Goal: Task Accomplishment & Management: Manage account settings

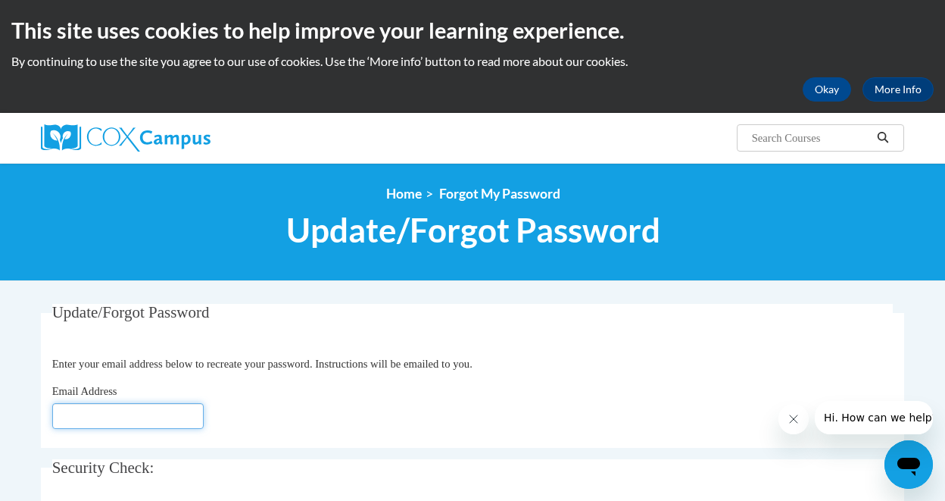
click at [137, 414] on input "Email Address" at bounding box center [128, 416] width 152 height 26
type input "[EMAIL_ADDRESS][DOMAIN_NAME]"
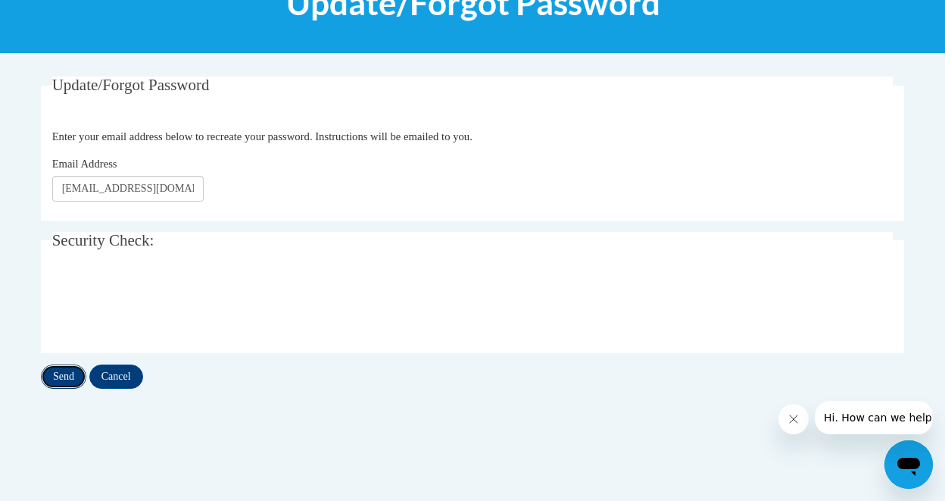
click at [75, 376] on input "Send" at bounding box center [63, 376] width 45 height 24
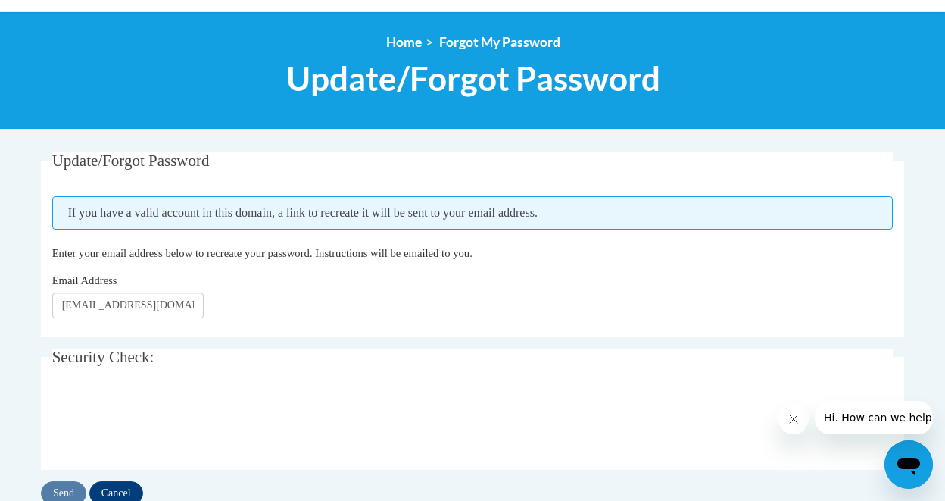
scroll to position [227, 0]
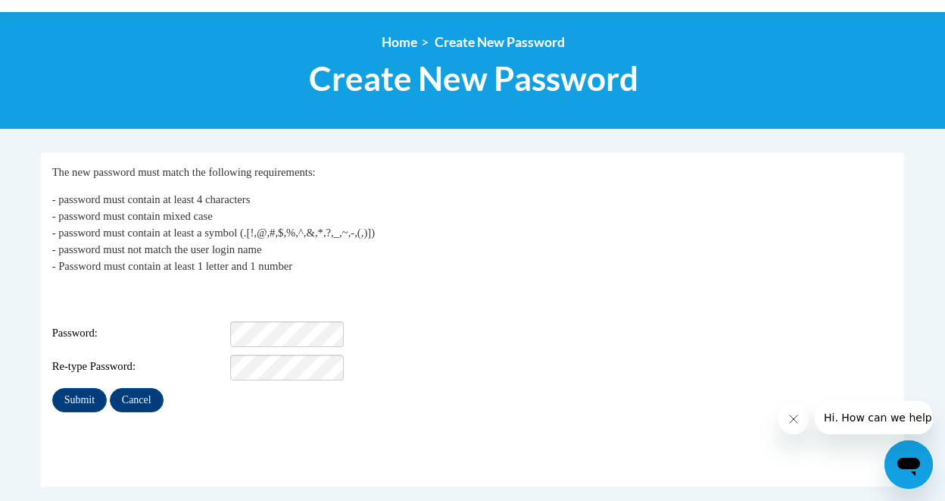
scroll to position [227, 0]
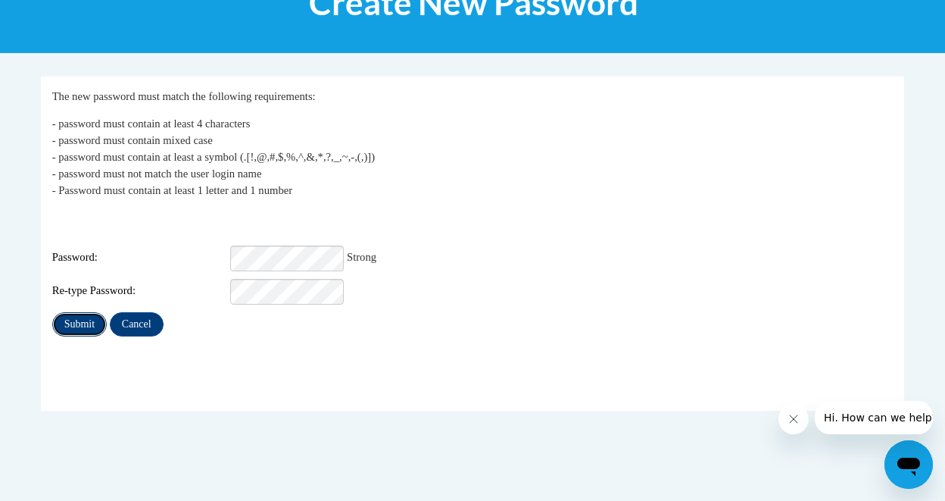
click at [76, 314] on input "Submit" at bounding box center [79, 324] width 55 height 24
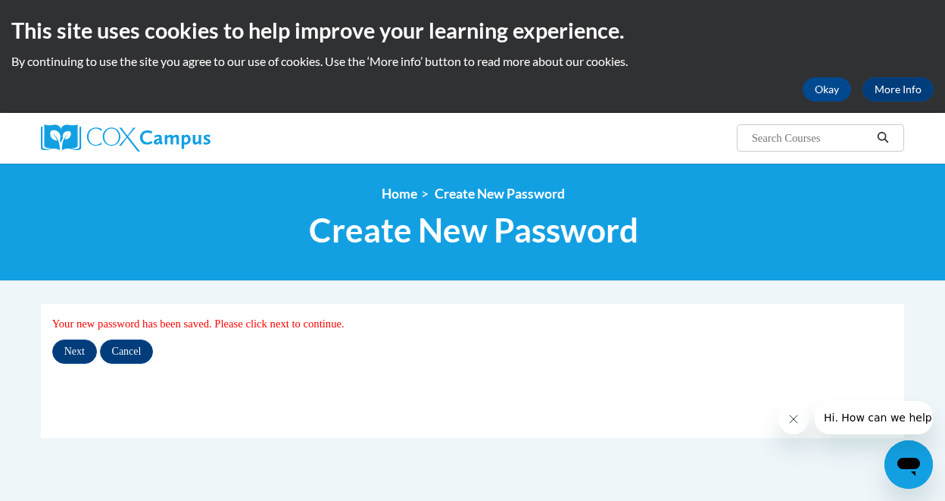
scroll to position [152, 0]
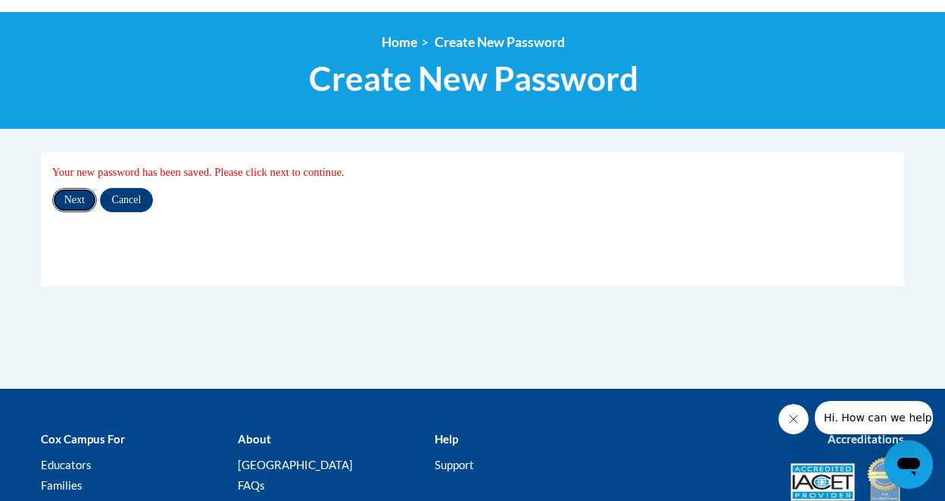
click at [81, 195] on input "Next" at bounding box center [74, 200] width 45 height 24
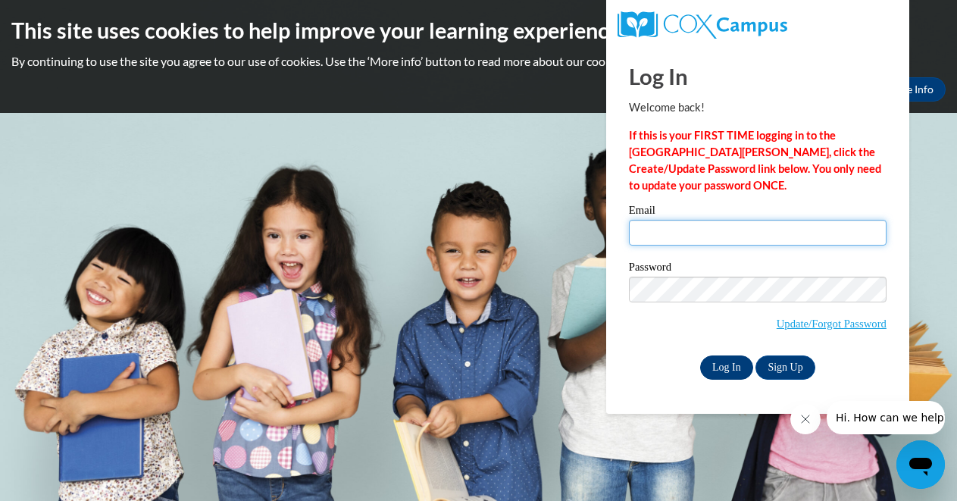
type input "[EMAIL_ADDRESS][DOMAIN_NAME]"
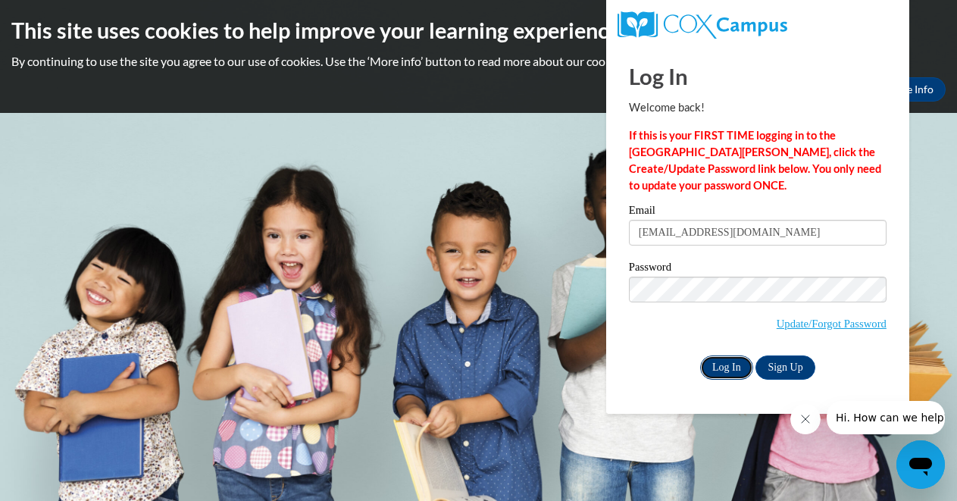
click at [725, 368] on input "Log In" at bounding box center [726, 367] width 53 height 24
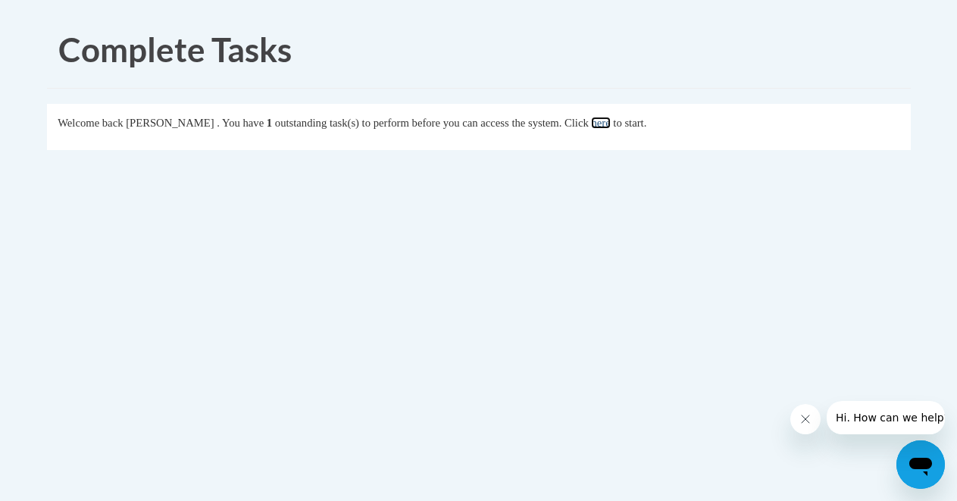
click at [610, 120] on link "here" at bounding box center [600, 123] width 19 height 12
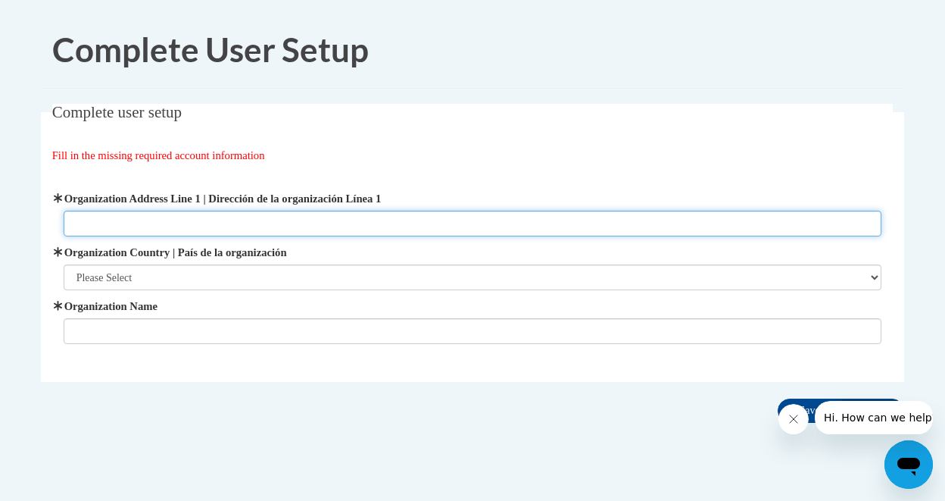
click at [258, 223] on input "Organization Address Line 1 | Dirección de la organización Línea 1" at bounding box center [473, 224] width 819 height 26
click at [111, 223] on input "625a MAin St N" at bounding box center [473, 224] width 819 height 26
click at [150, 233] on input "625a Main St N" at bounding box center [473, 224] width 819 height 26
type input "625a Main St N, Cambridge, MN"
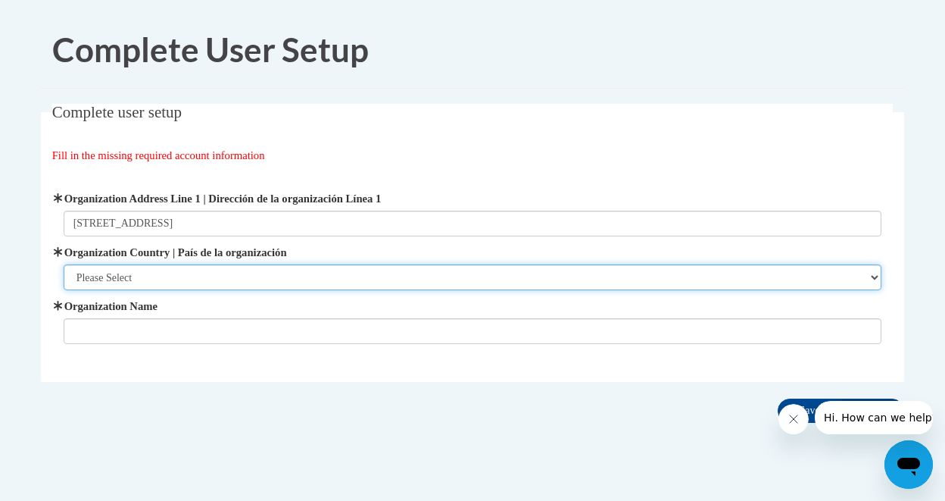
click at [145, 274] on select "Please Select United States | Estados Unidos Outside of the United States | Fue…" at bounding box center [473, 277] width 819 height 26
select select "ad49bcad-a171-4b2e-b99c-48b446064914"
click at [64, 264] on select "Please Select United States | Estados Unidos Outside of the United States | Fue…" at bounding box center [473, 277] width 819 height 26
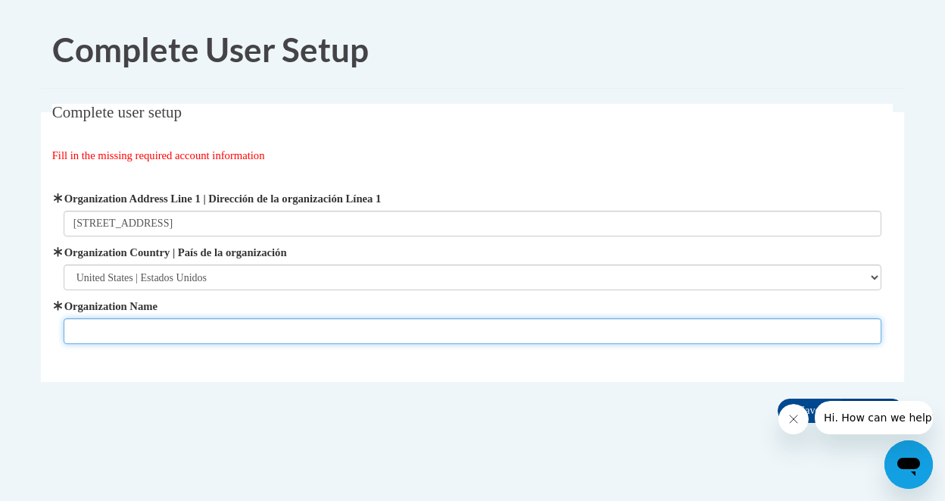
click at [151, 328] on input "Organization Name" at bounding box center [473, 331] width 819 height 26
type input "Cambridge-Isanti Schools"
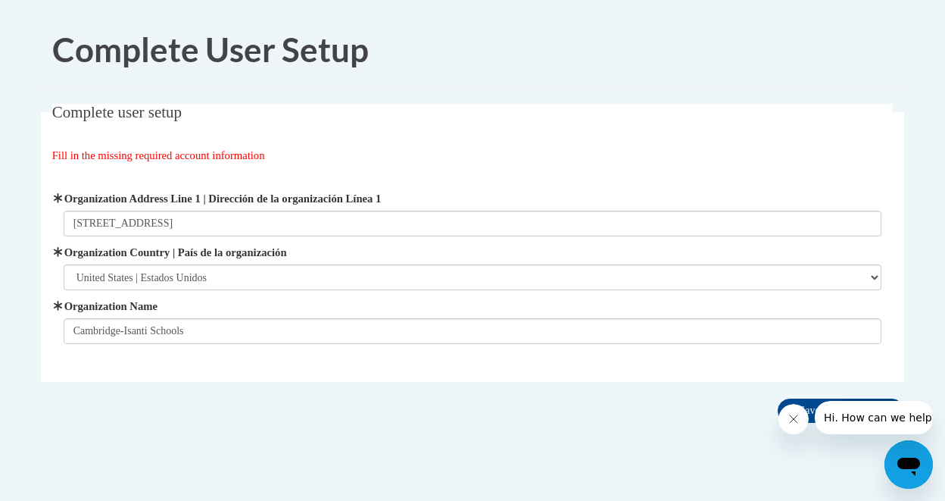
click at [433, 441] on div "Complete User Setup Complete user setup Fill in the missing required account in…" at bounding box center [473, 265] width 886 height 508
click at [799, 412] on button "Close message from company" at bounding box center [793, 419] width 30 height 30
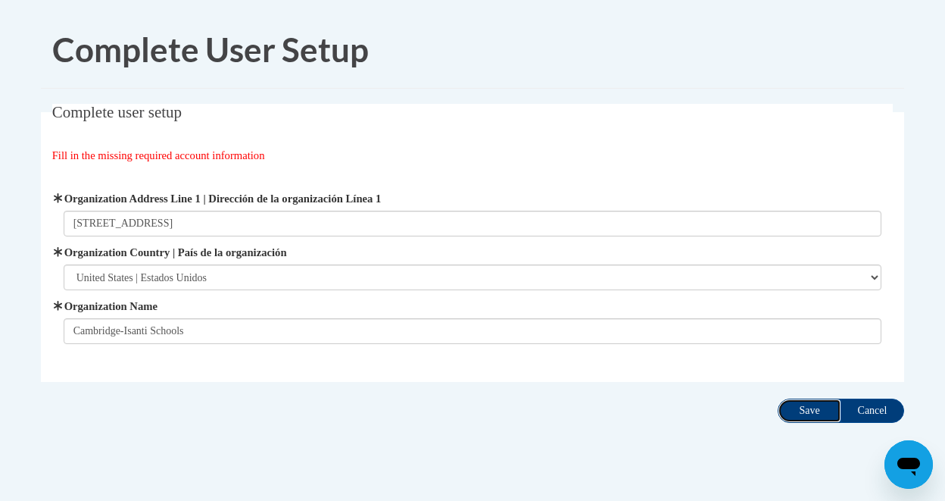
click at [805, 405] on input "Save" at bounding box center [810, 410] width 64 height 24
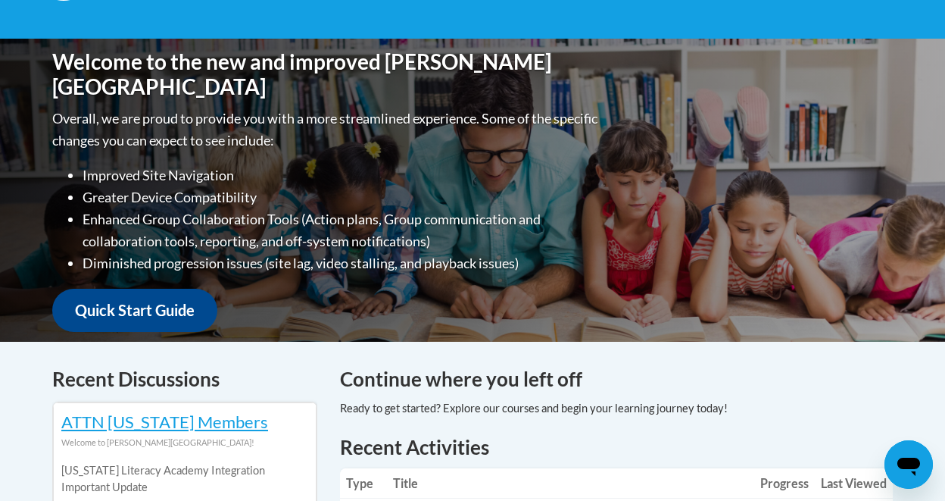
scroll to position [606, 0]
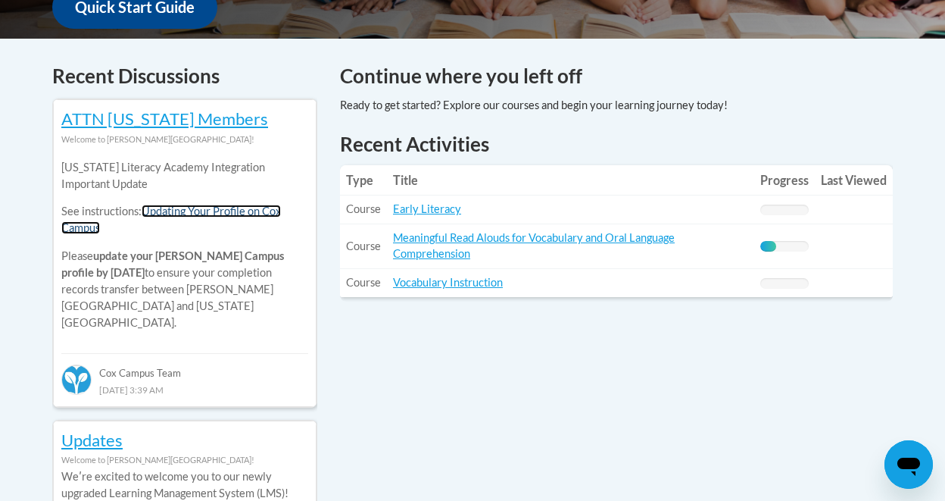
click at [245, 209] on link "Updating Your Profile on Cox Campus" at bounding box center [171, 220] width 220 height 30
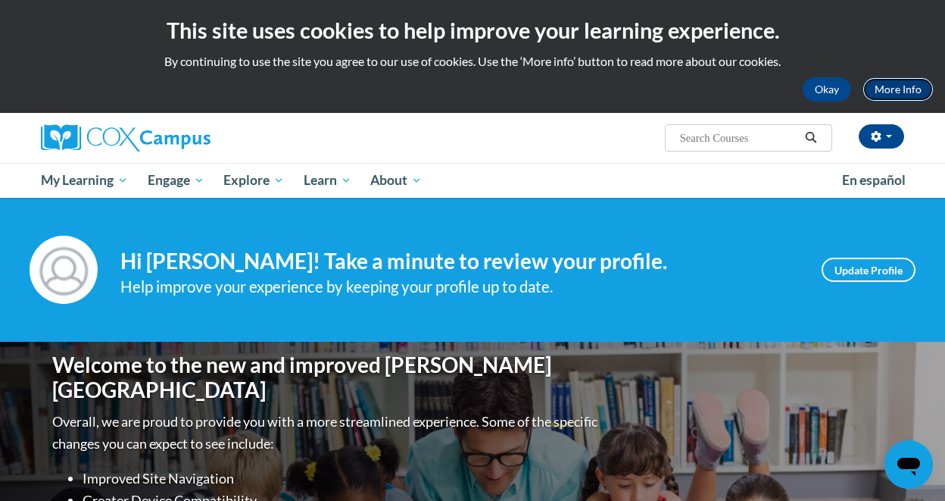
click at [909, 88] on link "More Info" at bounding box center [898, 89] width 71 height 24
click at [889, 133] on button "button" at bounding box center [881, 136] width 45 height 24
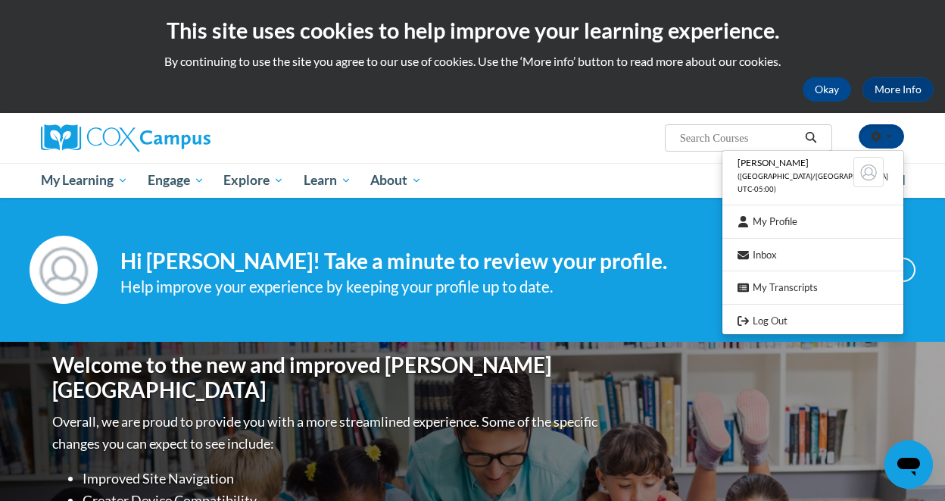
click at [703, 236] on div "Your profile Hi [PERSON_NAME]! Take a minute to review your profile. Help impro…" at bounding box center [473, 270] width 886 height 68
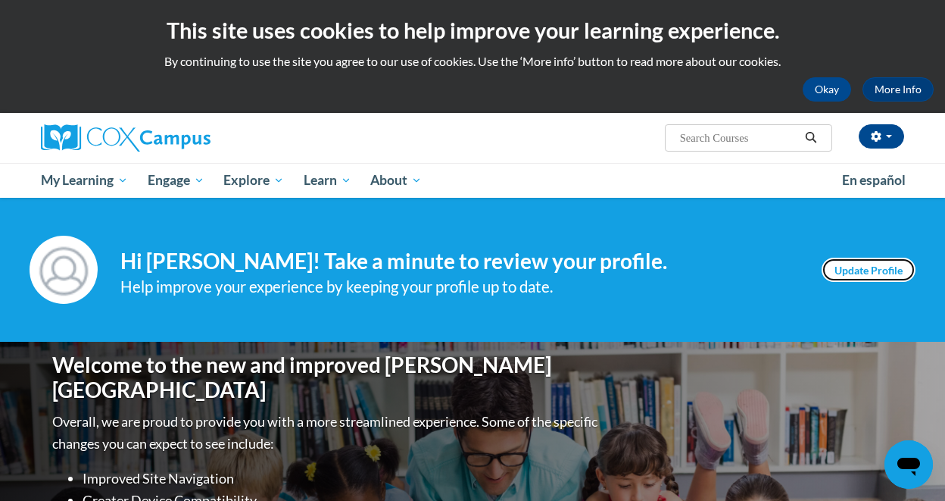
click at [861, 280] on link "Update Profile" at bounding box center [869, 270] width 94 height 24
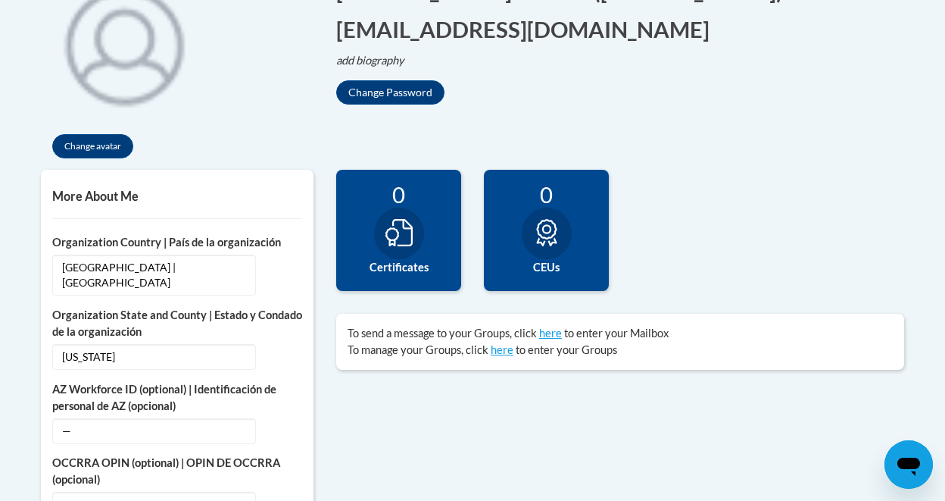
scroll to position [682, 0]
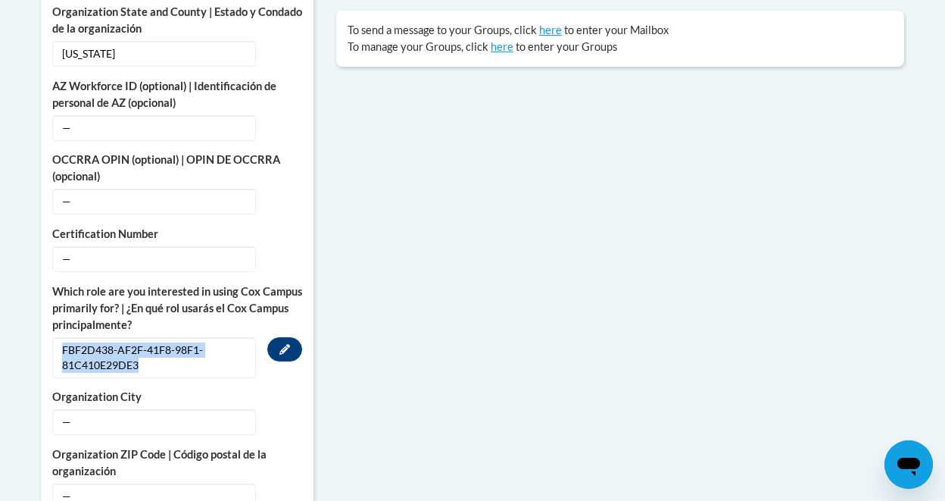
drag, startPoint x: 148, startPoint y: 348, endPoint x: 60, endPoint y: 338, distance: 88.5
click at [60, 338] on span "FBF2D438-AF2F-41F8-98F1-81C410E29DE3" at bounding box center [154, 357] width 204 height 41
click at [276, 337] on button "Edit" at bounding box center [284, 349] width 35 height 24
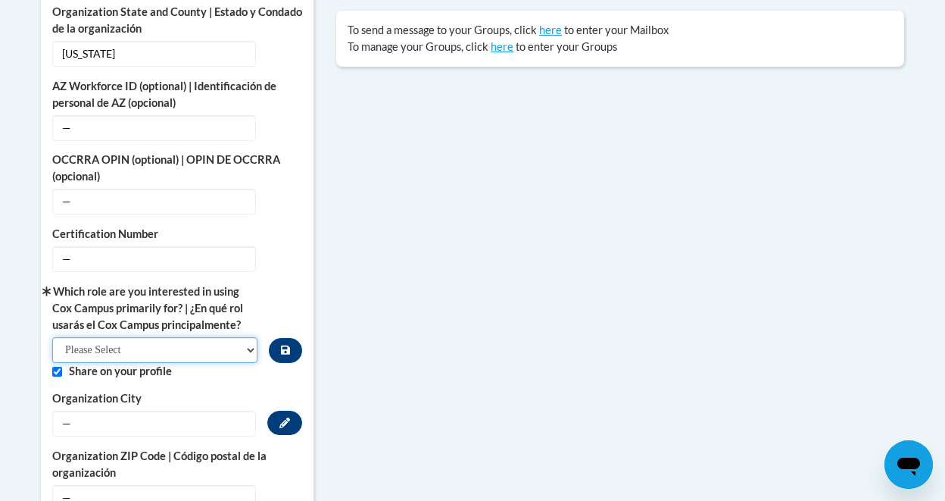
drag, startPoint x: 218, startPoint y: 331, endPoint x: 196, endPoint y: 411, distance: 83.2
click at [196, 411] on div "College/University | [GEOGRAPHIC_DATA] — Edit Organization Address Line 1 | Dir…" at bounding box center [177, 220] width 250 height 579
select select "fbf2d438-af2f-41f8-98f1-81c410e29de3"
click at [52, 337] on select "Please Select College/University | Colegio/Universidad Community/Nonprofit Part…" at bounding box center [154, 350] width 205 height 26
click at [171, 412] on span "—" at bounding box center [154, 424] width 204 height 26
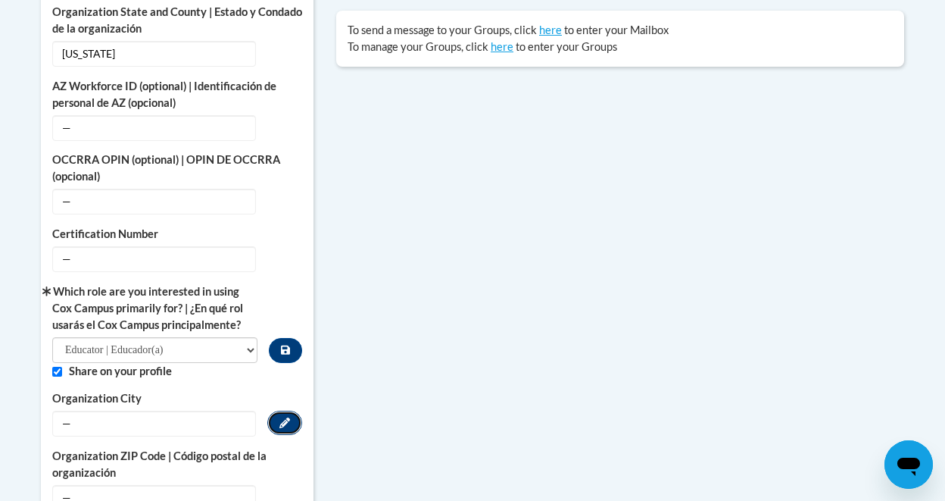
click at [278, 411] on button "Edit" at bounding box center [284, 423] width 35 height 24
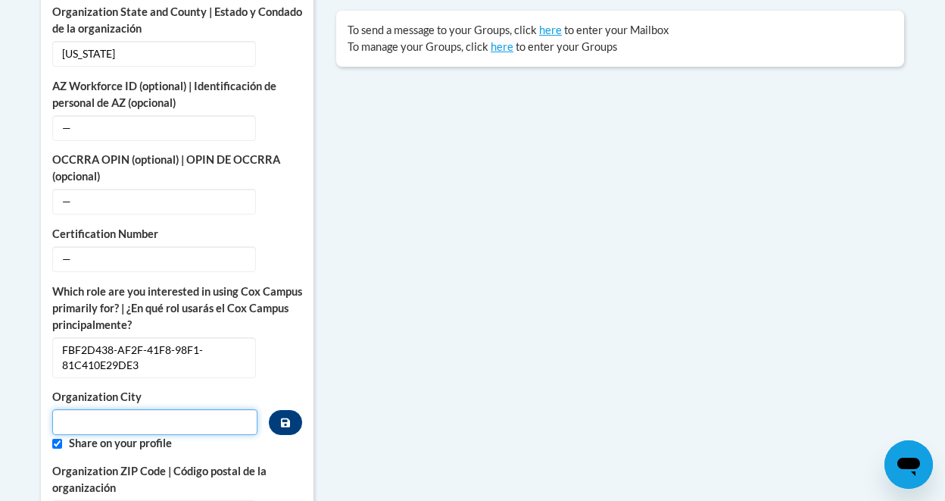
click at [198, 409] on input "Metadata input" at bounding box center [154, 422] width 205 height 26
type input "[GEOGRAPHIC_DATA], [GEOGRAPHIC_DATA]"
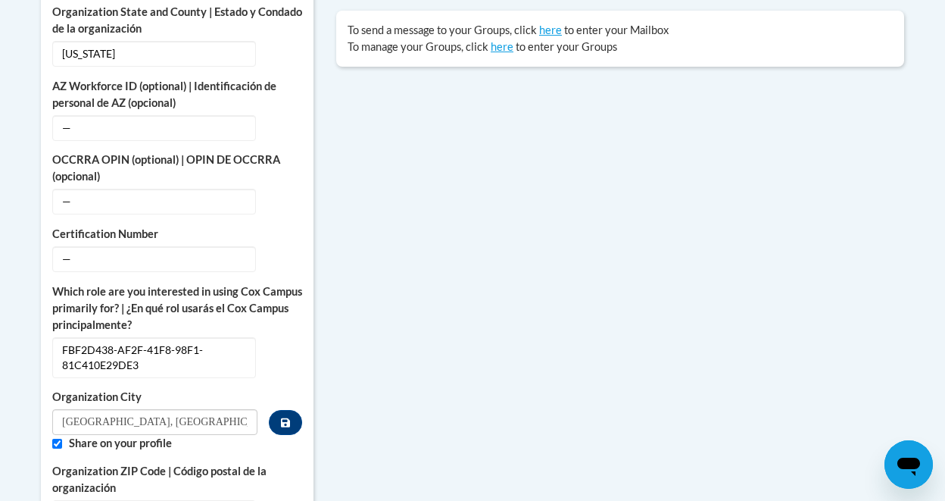
click at [286, 389] on div "Organization [GEOGRAPHIC_DATA], [GEOGRAPHIC_DATA]" at bounding box center [177, 412] width 250 height 46
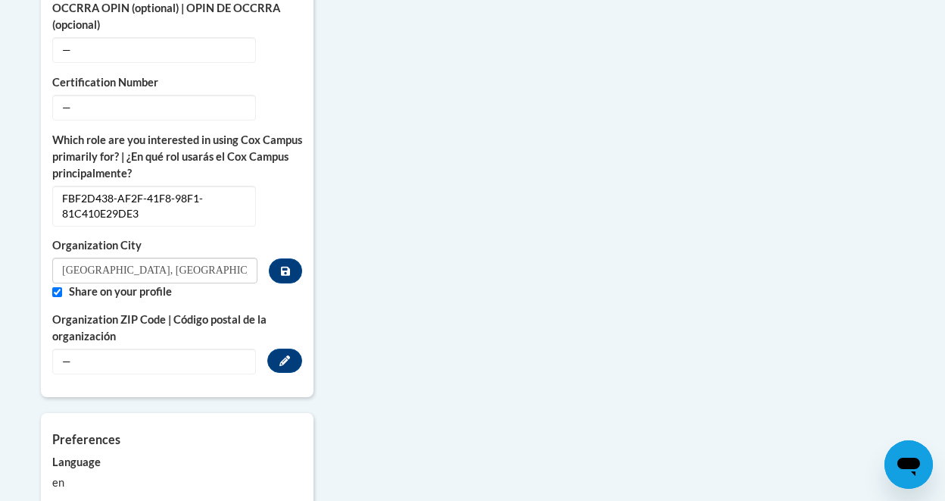
click at [164, 348] on span "—" at bounding box center [154, 361] width 204 height 26
click at [102, 348] on span "—" at bounding box center [154, 361] width 204 height 26
click at [279, 348] on button "Edit" at bounding box center [284, 360] width 35 height 24
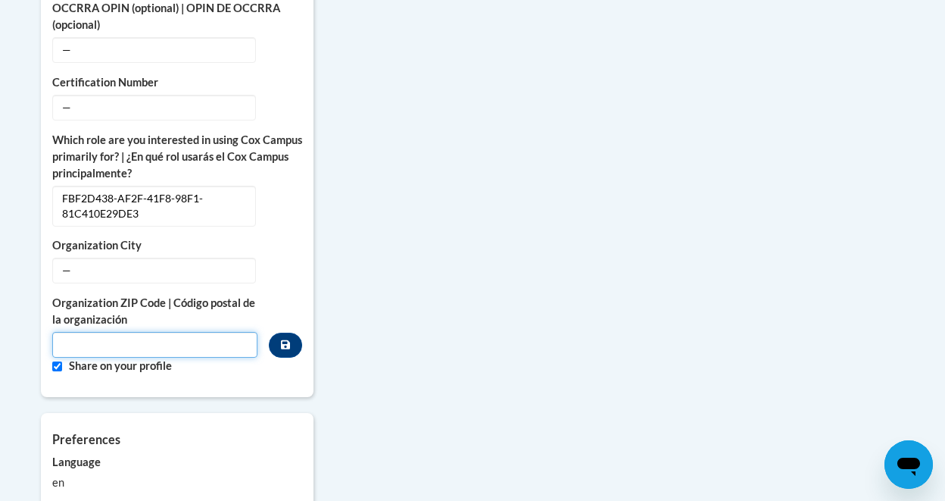
click at [166, 332] on input "Metadata input" at bounding box center [154, 345] width 205 height 26
type input "55008"
click at [59, 361] on input "Custom profile fields" at bounding box center [57, 366] width 10 height 10
checkbox input "false"
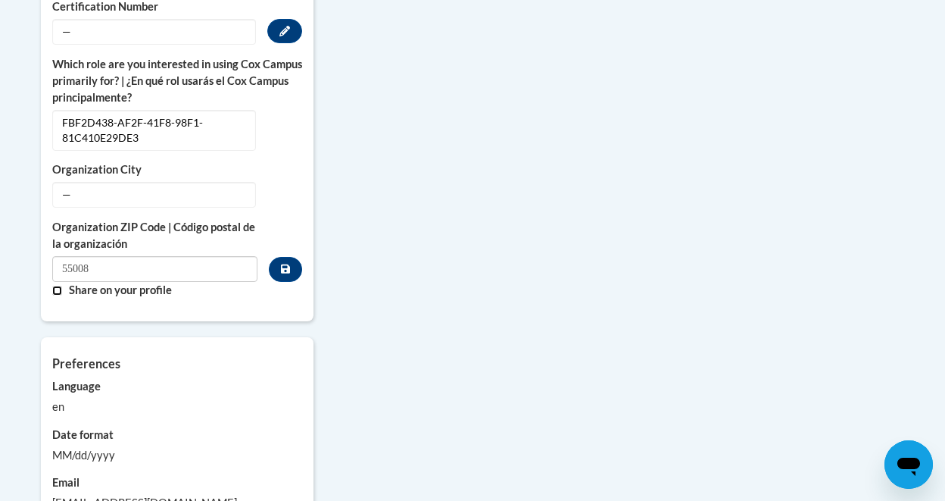
scroll to position [682, 0]
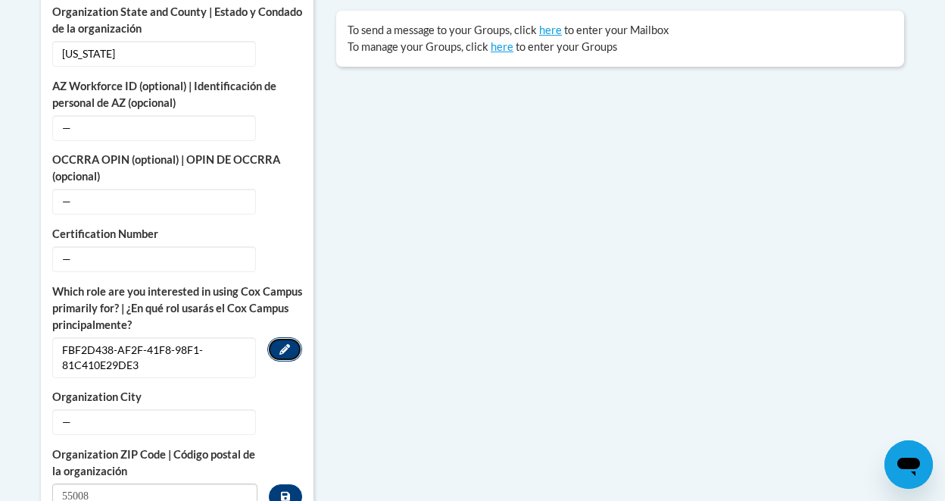
click at [280, 337] on button "Edit" at bounding box center [284, 349] width 35 height 24
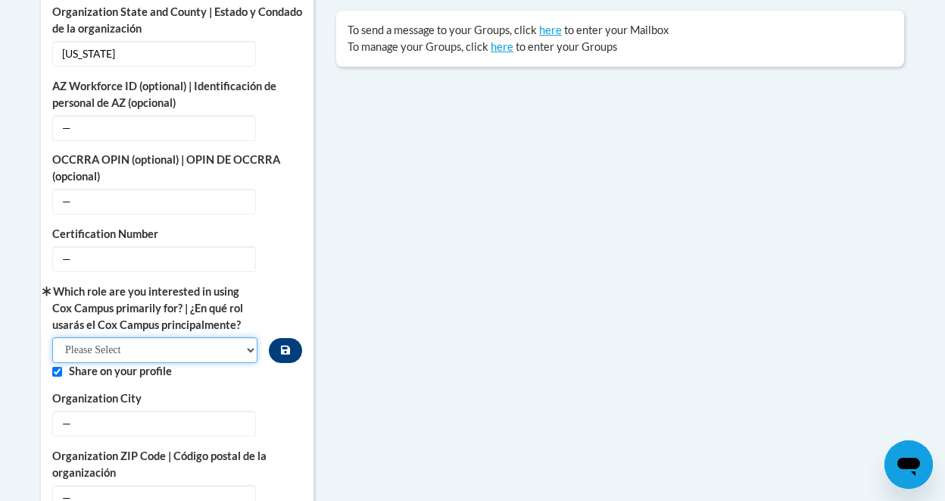
click at [220, 337] on select "Please Select College/University | Colegio/Universidad Community/Nonprofit Part…" at bounding box center [154, 350] width 205 height 26
select select "fbf2d438-af2f-41f8-98f1-81c410e29de3"
click at [52, 337] on select "Please Select College/University | Colegio/Universidad Community/Nonprofit Part…" at bounding box center [154, 350] width 205 height 26
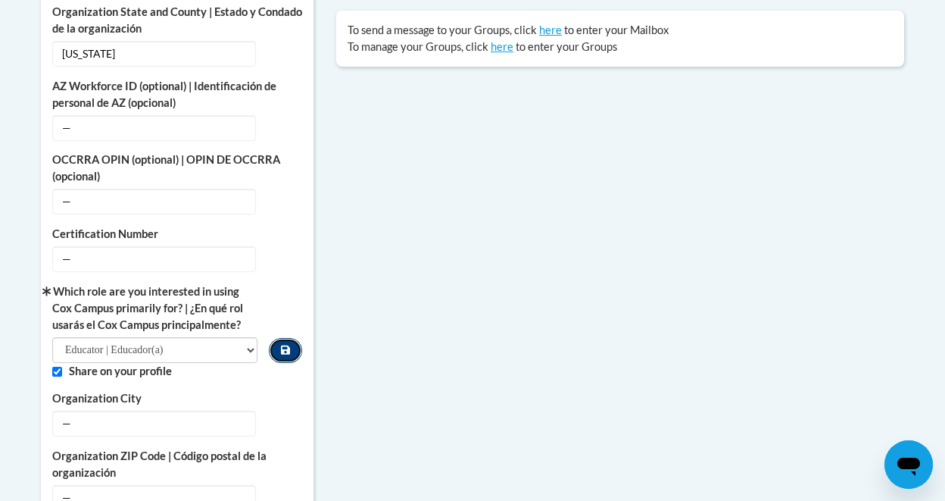
click at [281, 345] on icon "Custom profile fields" at bounding box center [285, 349] width 9 height 9
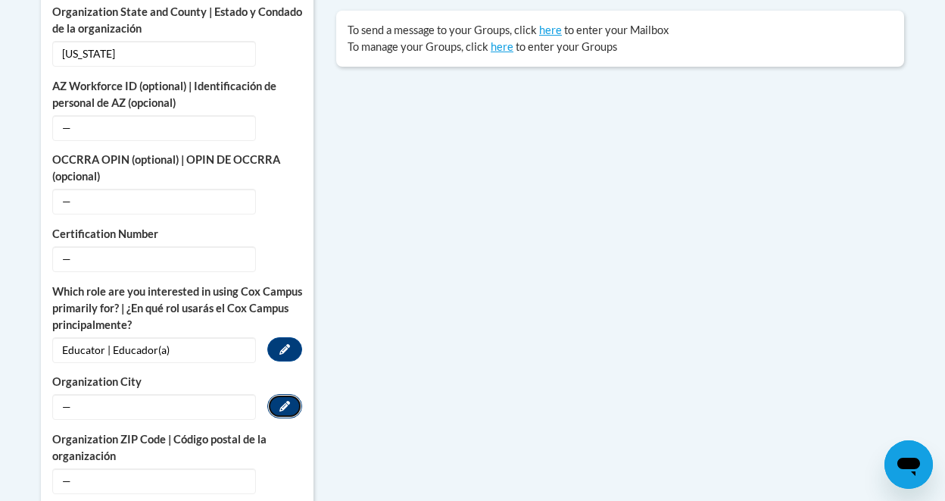
click at [278, 394] on button "Edit" at bounding box center [284, 406] width 35 height 24
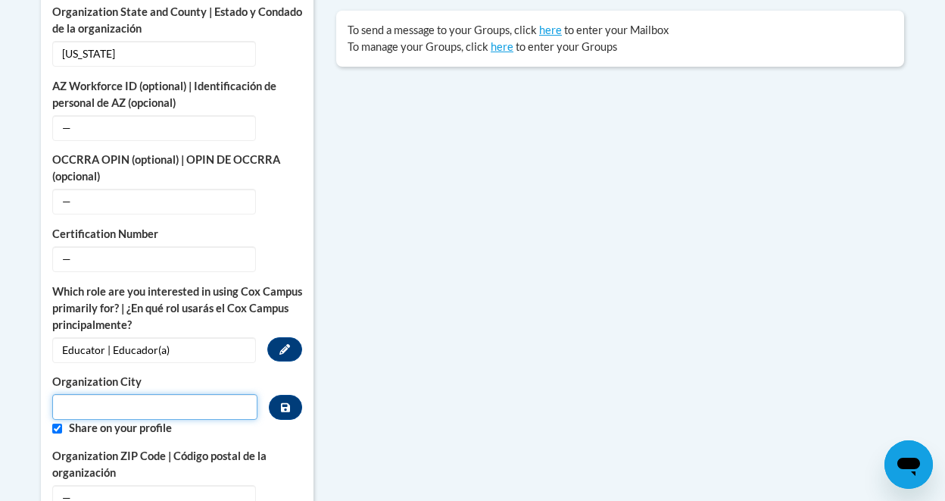
click at [205, 394] on input "Metadata input" at bounding box center [154, 407] width 205 height 26
type input "[GEOGRAPHIC_DATA], [GEOGRAPHIC_DATA]"
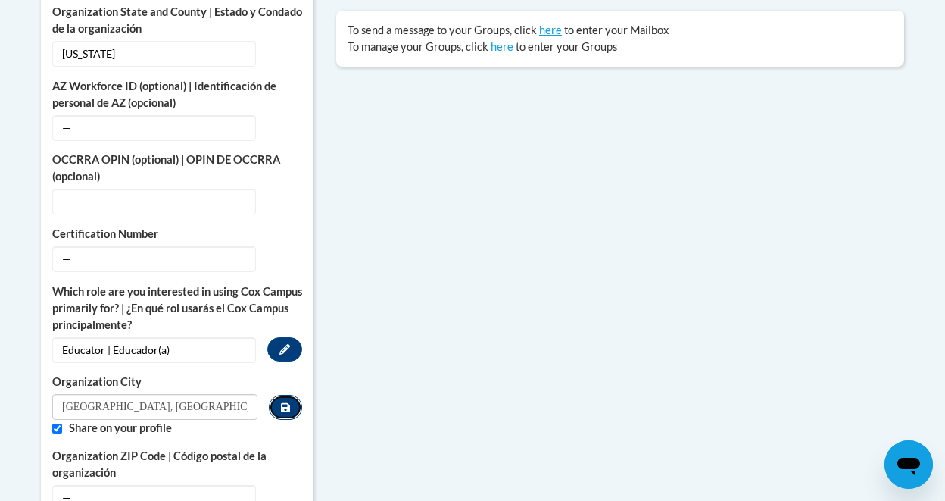
click at [281, 402] on icon "Custom profile fields" at bounding box center [285, 407] width 9 height 11
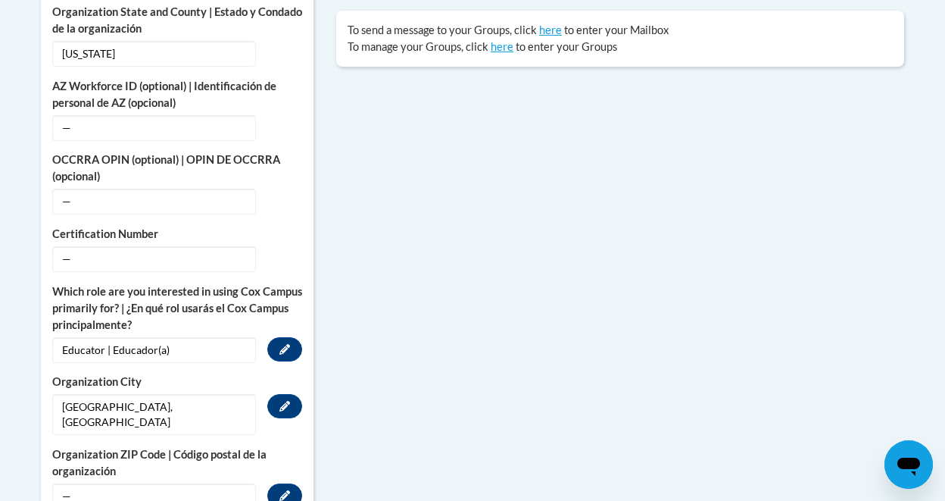
click at [186, 483] on span "—" at bounding box center [154, 496] width 204 height 26
click at [180, 483] on span "—" at bounding box center [154, 496] width 204 height 26
click at [82, 483] on span "—" at bounding box center [154, 496] width 204 height 26
click at [63, 483] on span "—" at bounding box center [154, 496] width 204 height 26
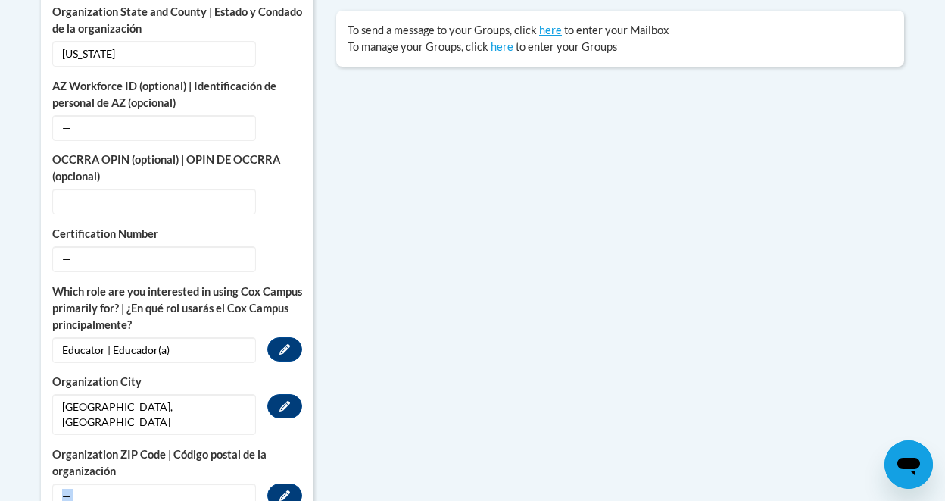
click at [63, 483] on span "—" at bounding box center [154, 496] width 204 height 26
click at [283, 490] on icon "Custom profile fields" at bounding box center [285, 495] width 11 height 11
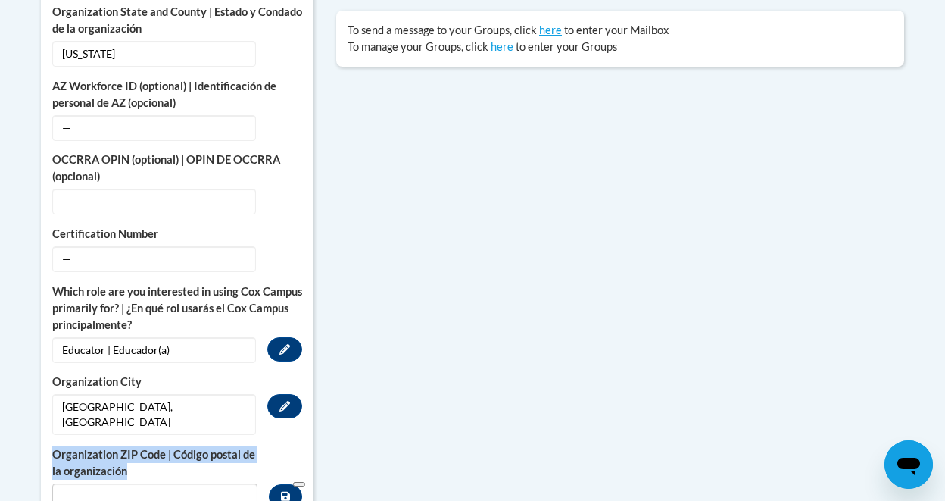
click at [192, 483] on input "Metadata input" at bounding box center [154, 496] width 205 height 26
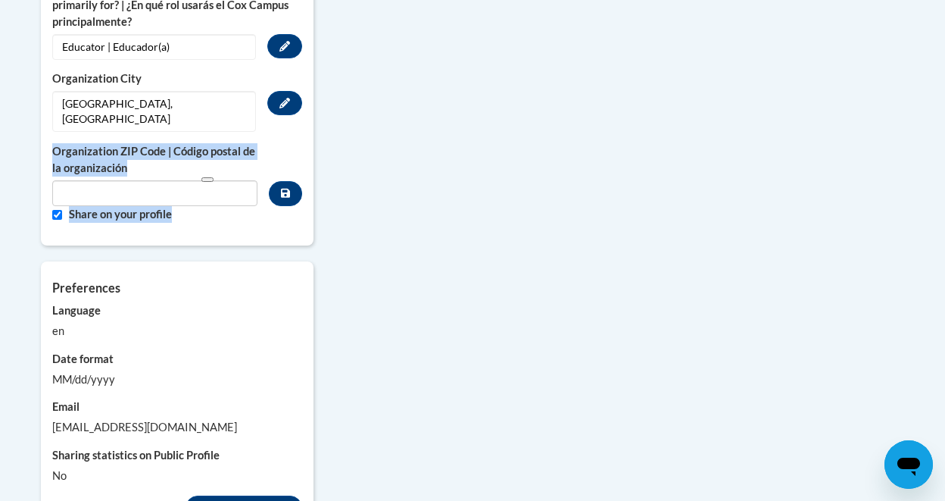
click at [130, 180] on input "Metadata input" at bounding box center [154, 193] width 205 height 26
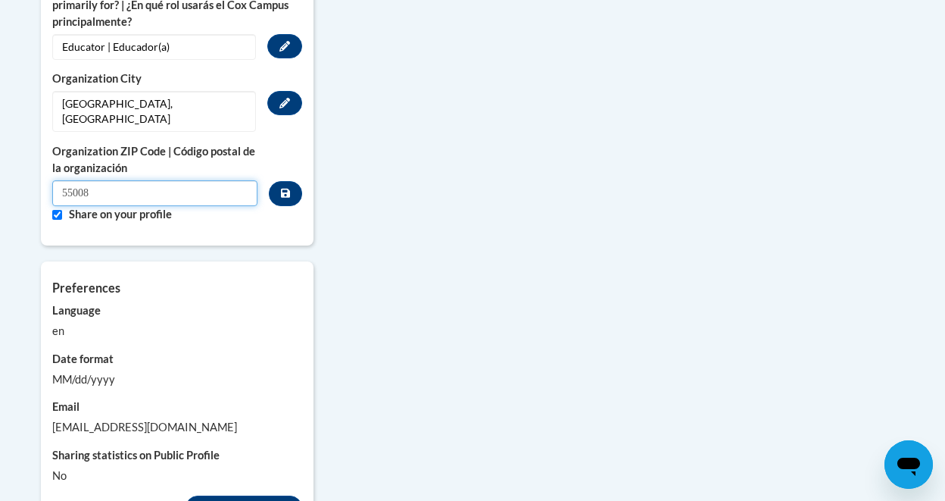
type input "55008"
click at [58, 210] on input "Custom profile fields" at bounding box center [57, 215] width 10 height 10
checkbox input "false"
click at [283, 189] on icon "Custom profile fields" at bounding box center [285, 193] width 9 height 9
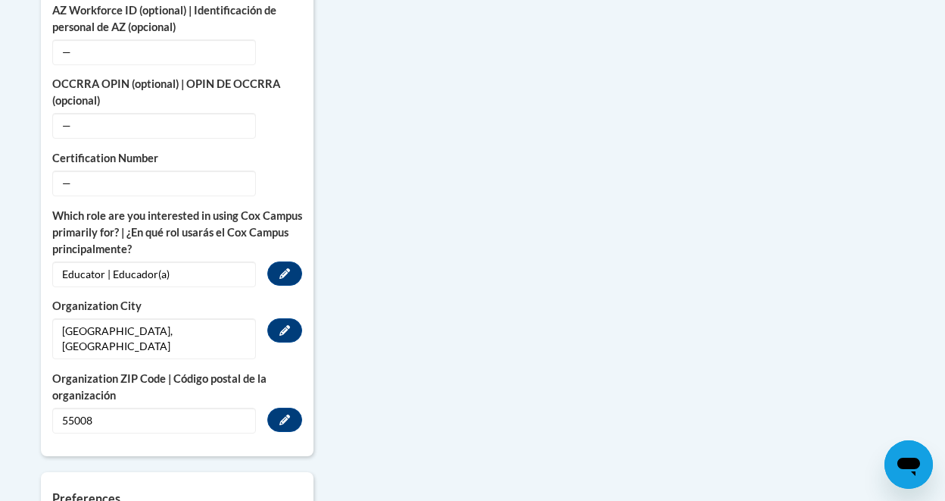
scroll to position [909, 0]
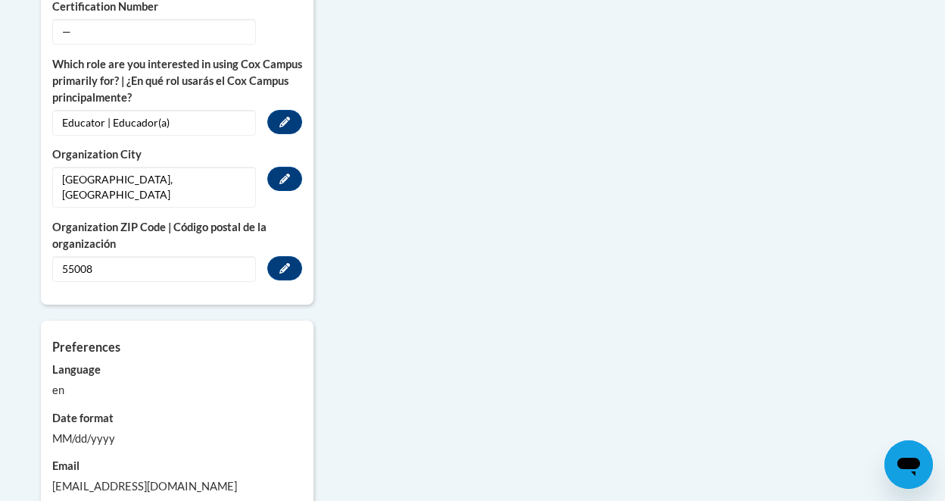
click at [73, 382] on div "en" at bounding box center [177, 390] width 250 height 17
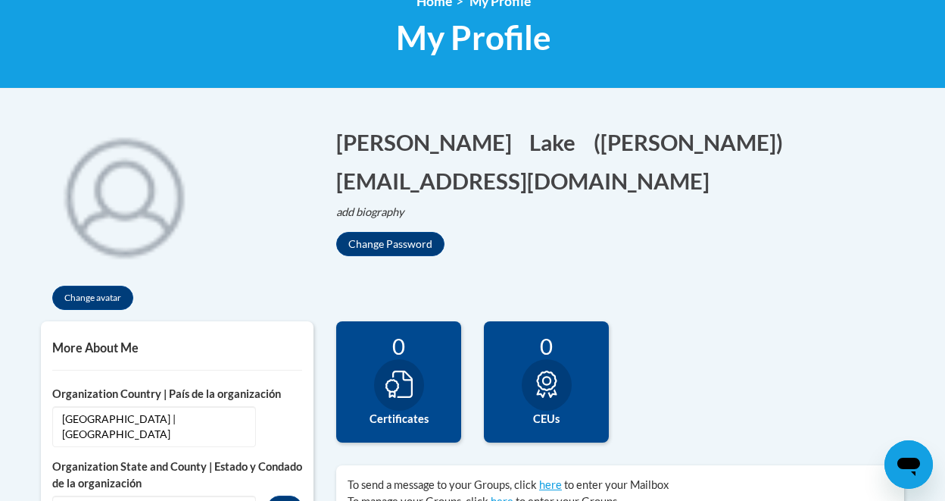
scroll to position [0, 0]
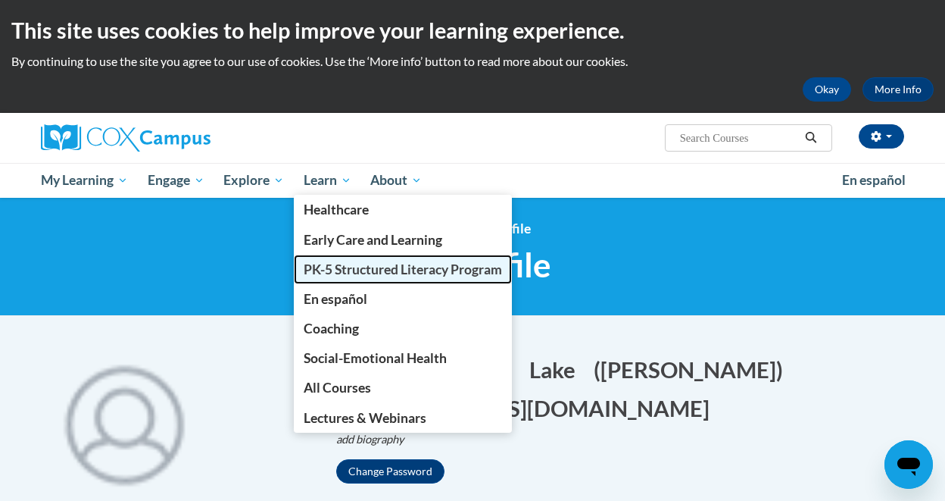
click at [344, 274] on span "PK-5 Structured Literacy Program" at bounding box center [403, 269] width 198 height 16
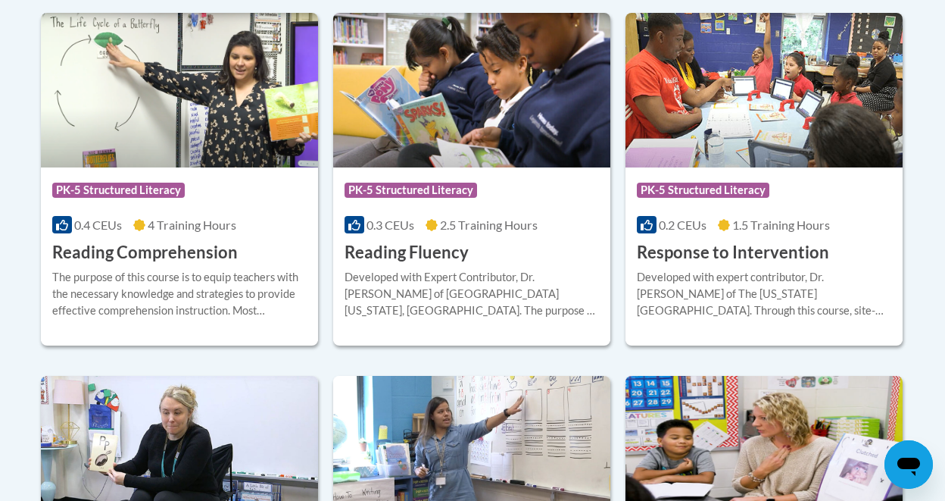
scroll to position [1096, 0]
